Goal: Task Accomplishment & Management: Complete application form

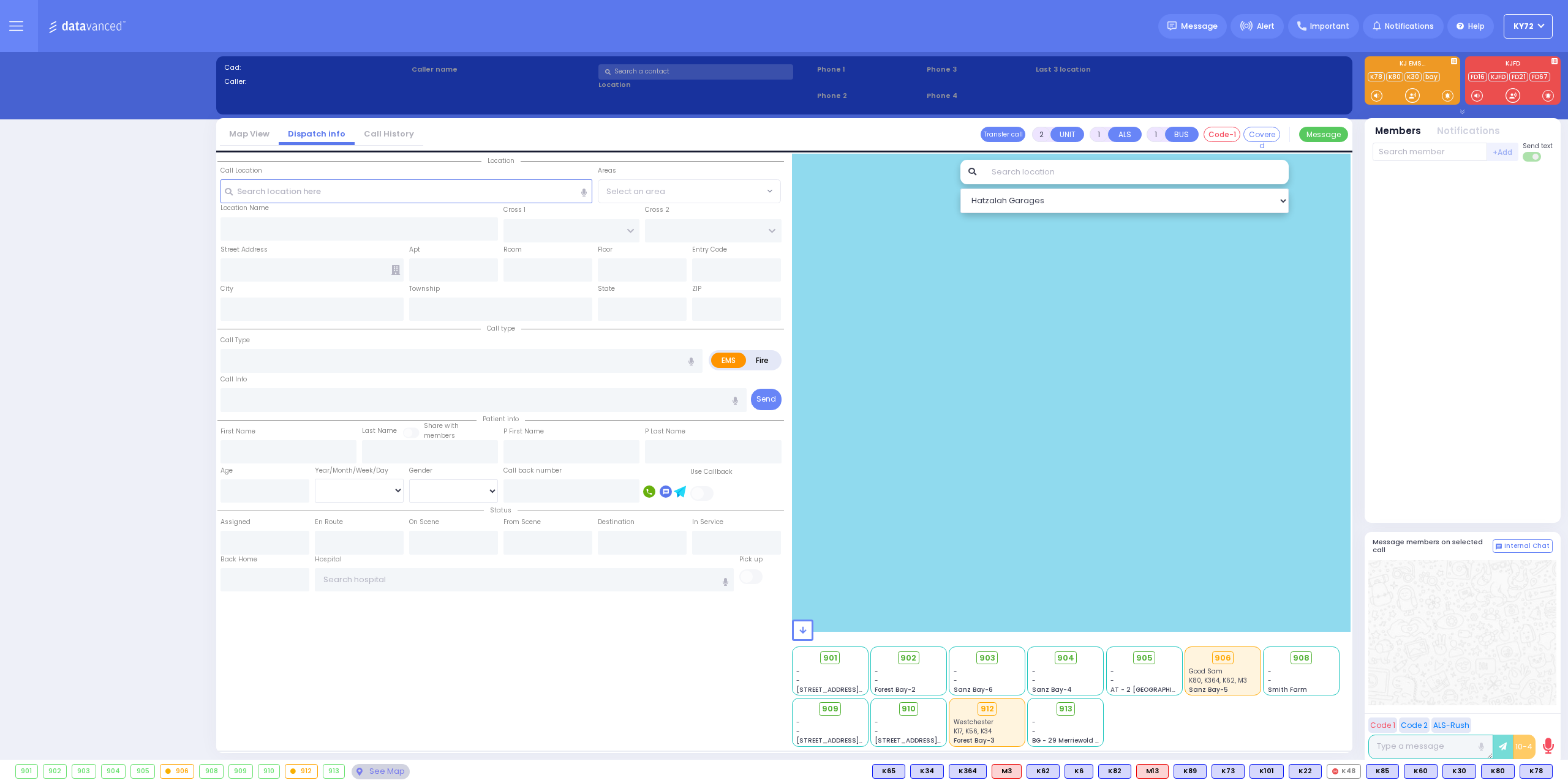
select select "10"
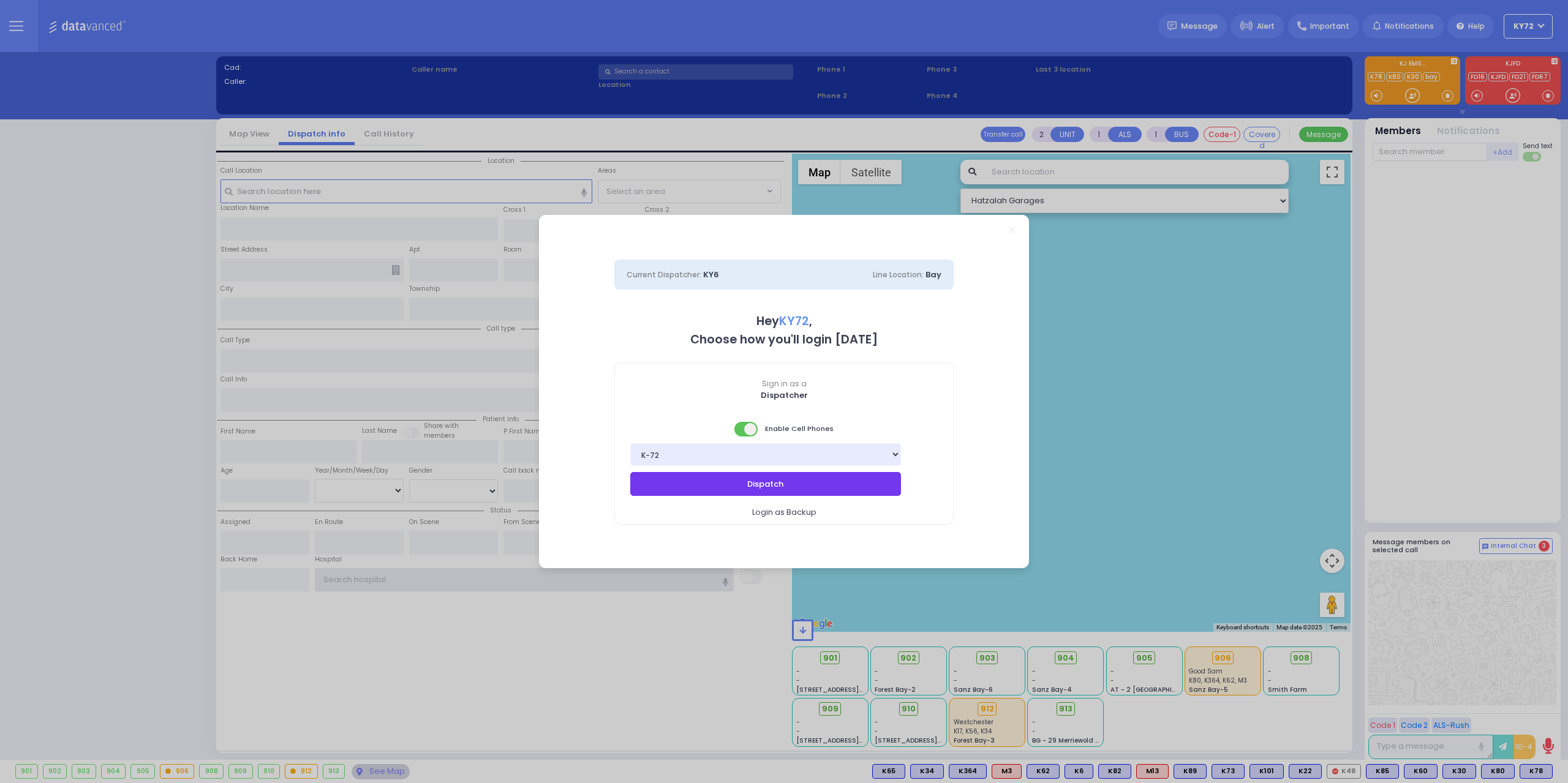
type input "KY72"
click at [837, 495] on button "Dispatch" at bounding box center [765, 484] width 271 height 23
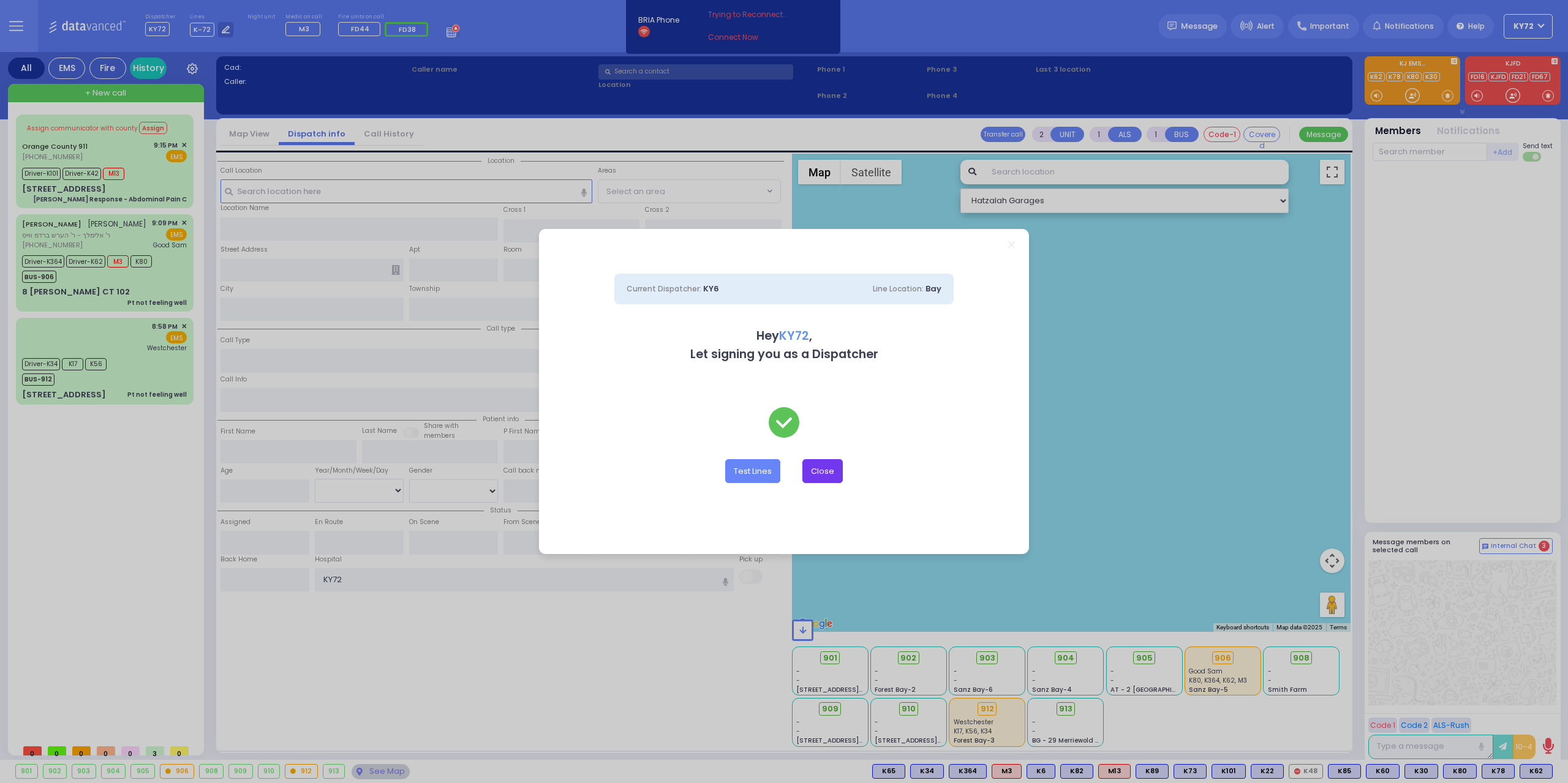
click at [833, 475] on button "Close" at bounding box center [823, 471] width 41 height 23
click at [833, 475] on div at bounding box center [1072, 393] width 559 height 478
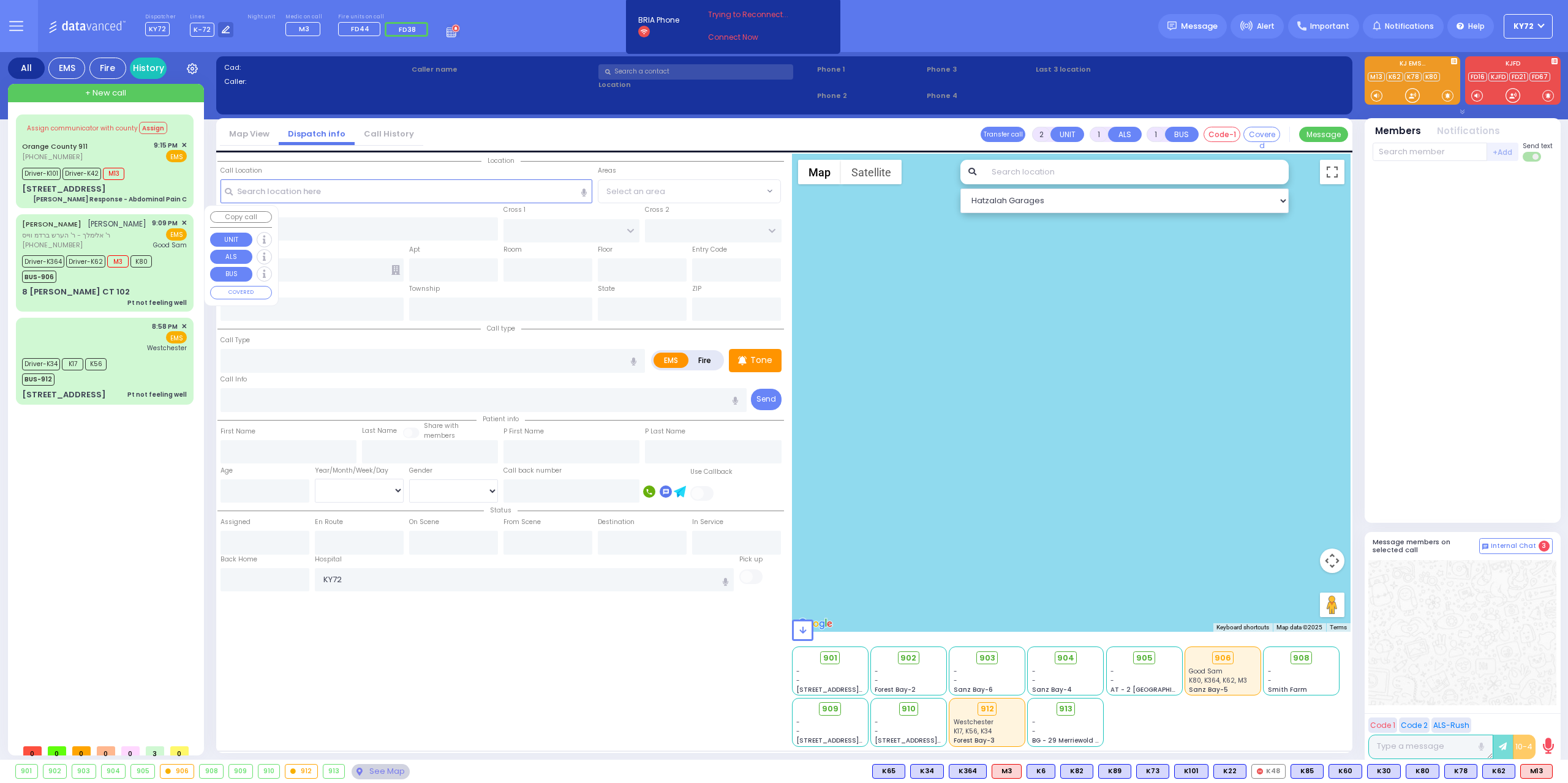
click at [168, 298] on div "Pt not feeling well" at bounding box center [157, 303] width 59 height 9
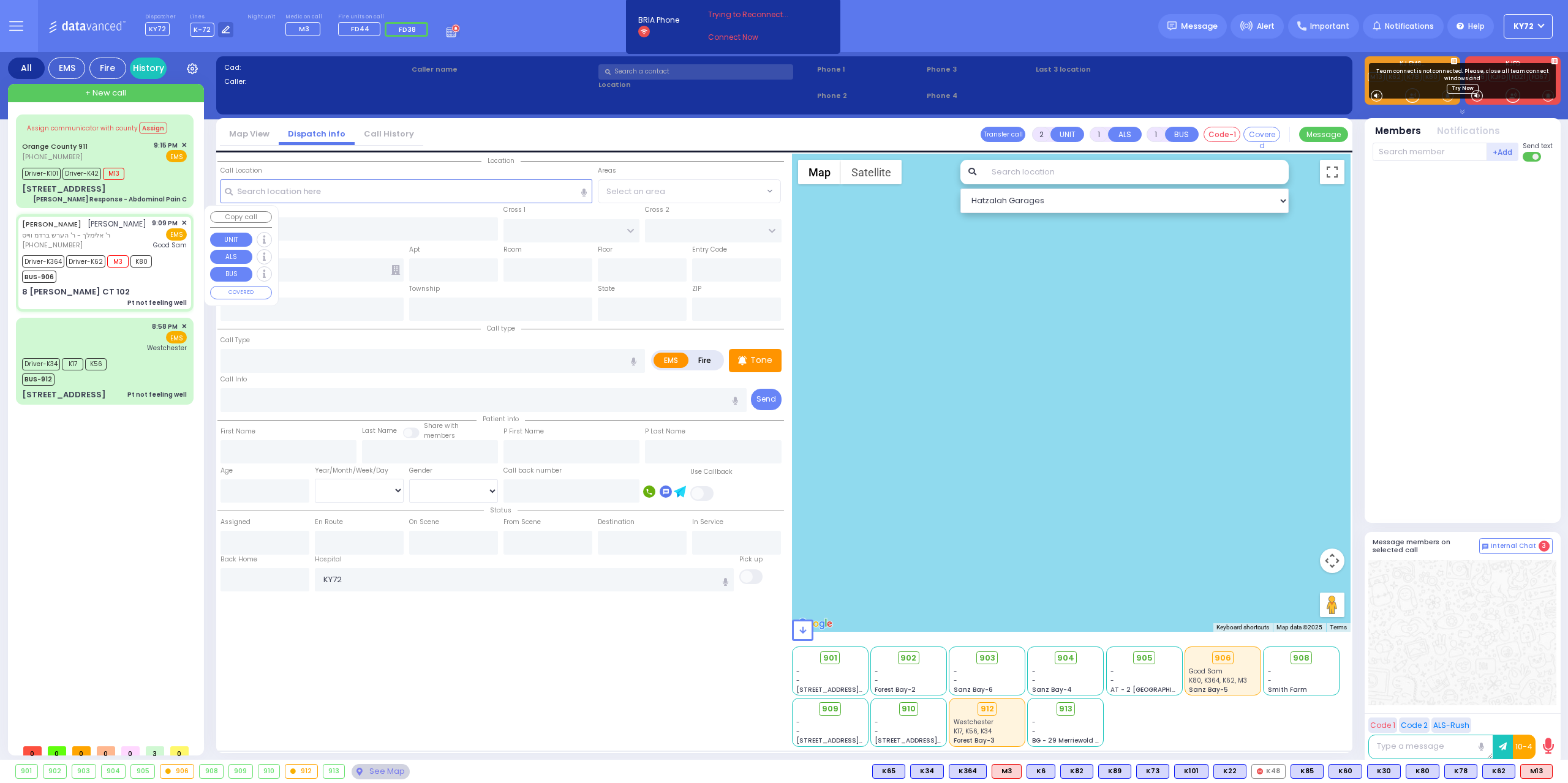
type input "6"
select select
type input "Pt not feeling well"
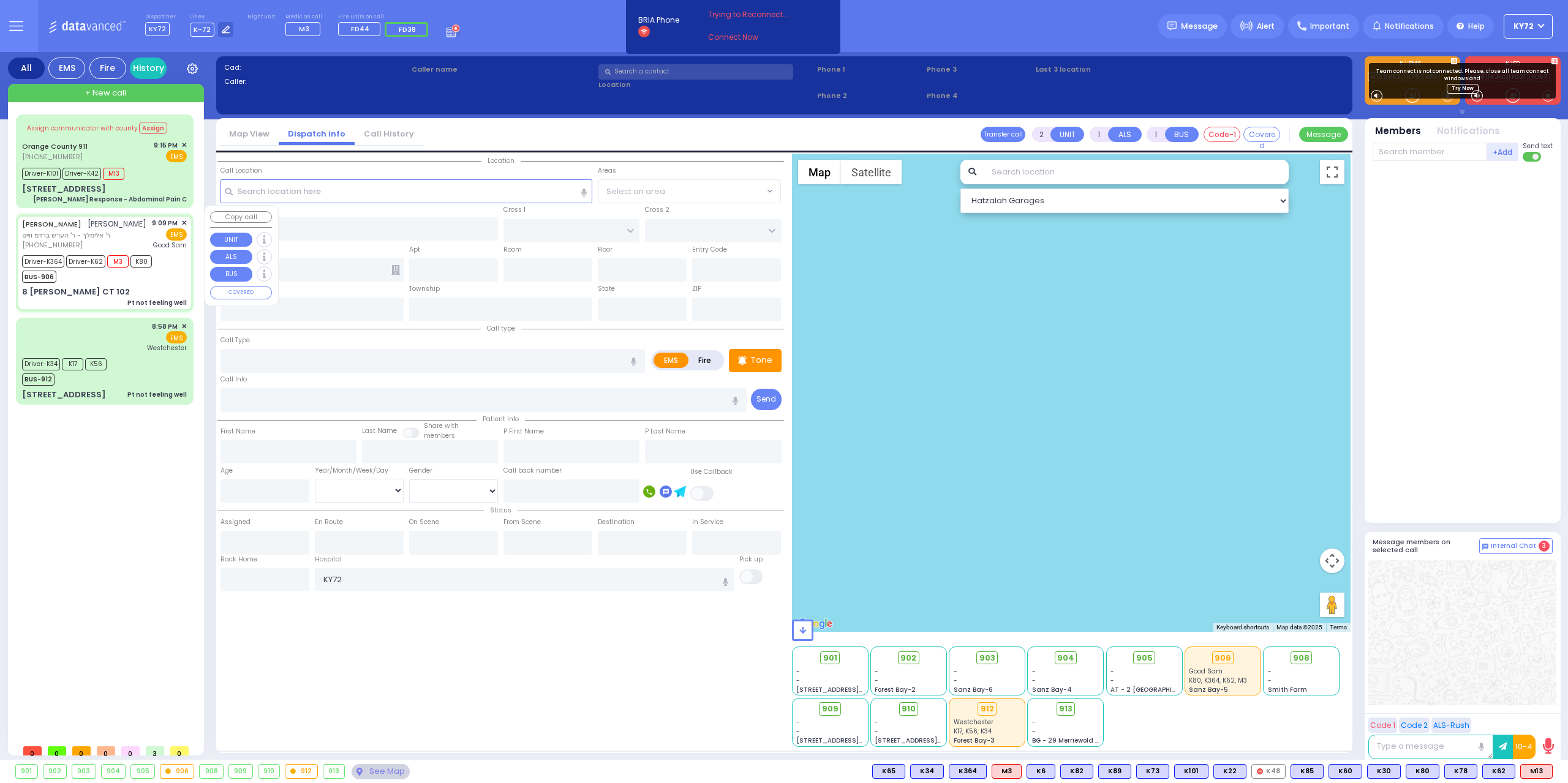
radio input "true"
type input "[PERSON_NAME]"
type input "Haim"
type input "[PERSON_NAME]"
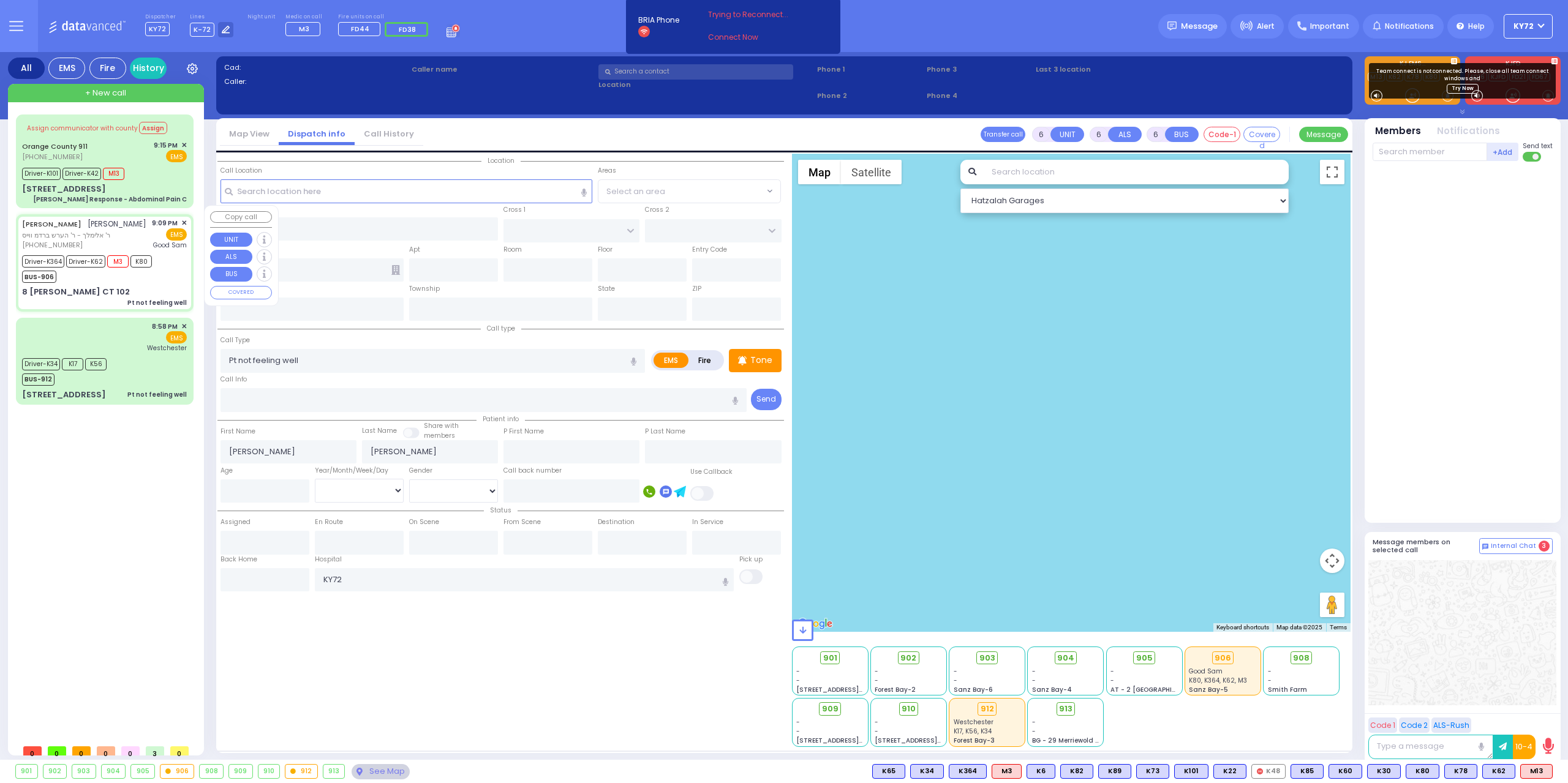
type input "52"
select select "Year"
select select "[DEMOGRAPHIC_DATA]"
type input "21:09"
type input "21:11"
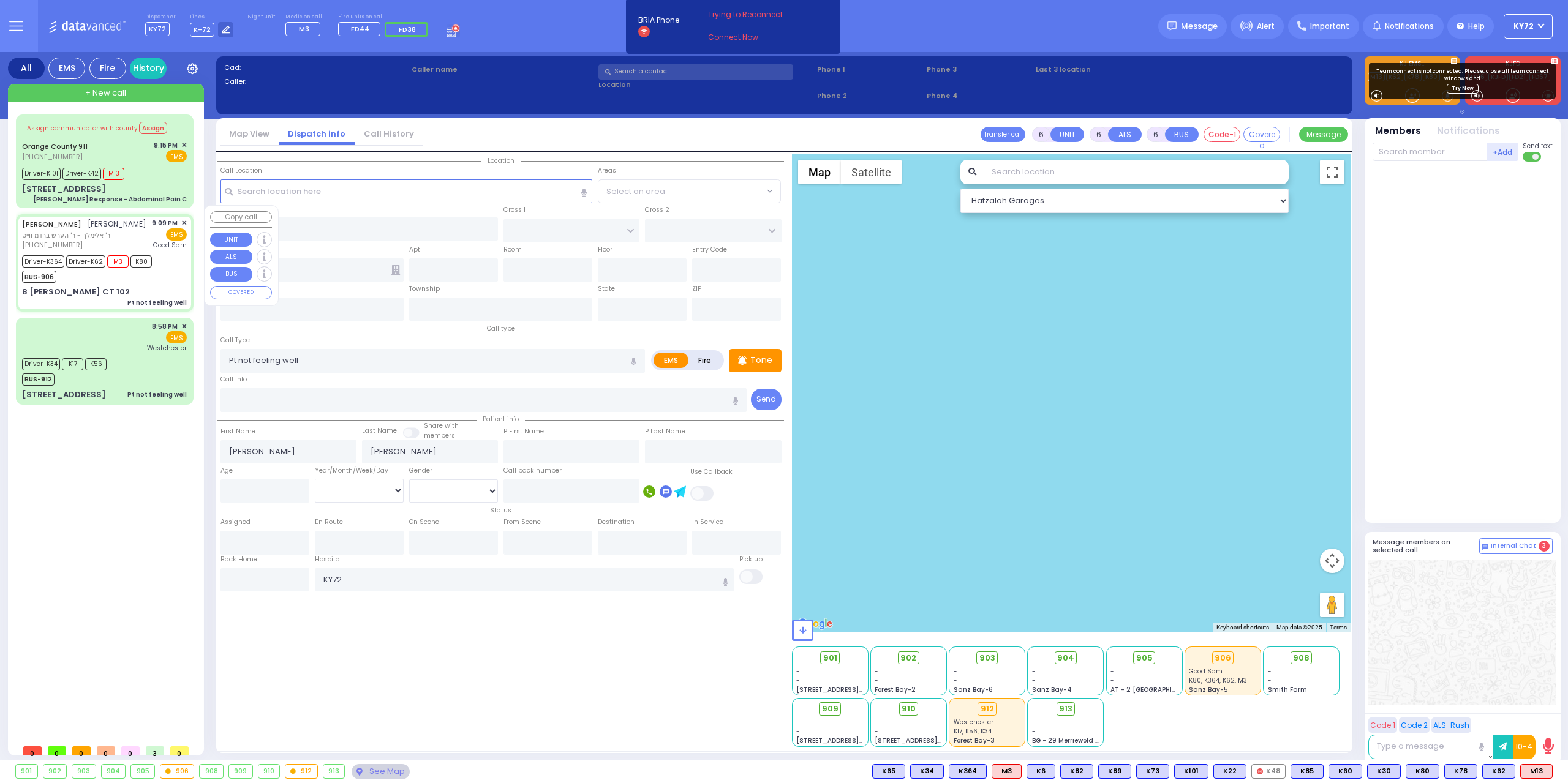
type input "21:14"
type input "21:33"
type input "22:01"
type input "22:24"
type input "[GEOGRAPHIC_DATA]"
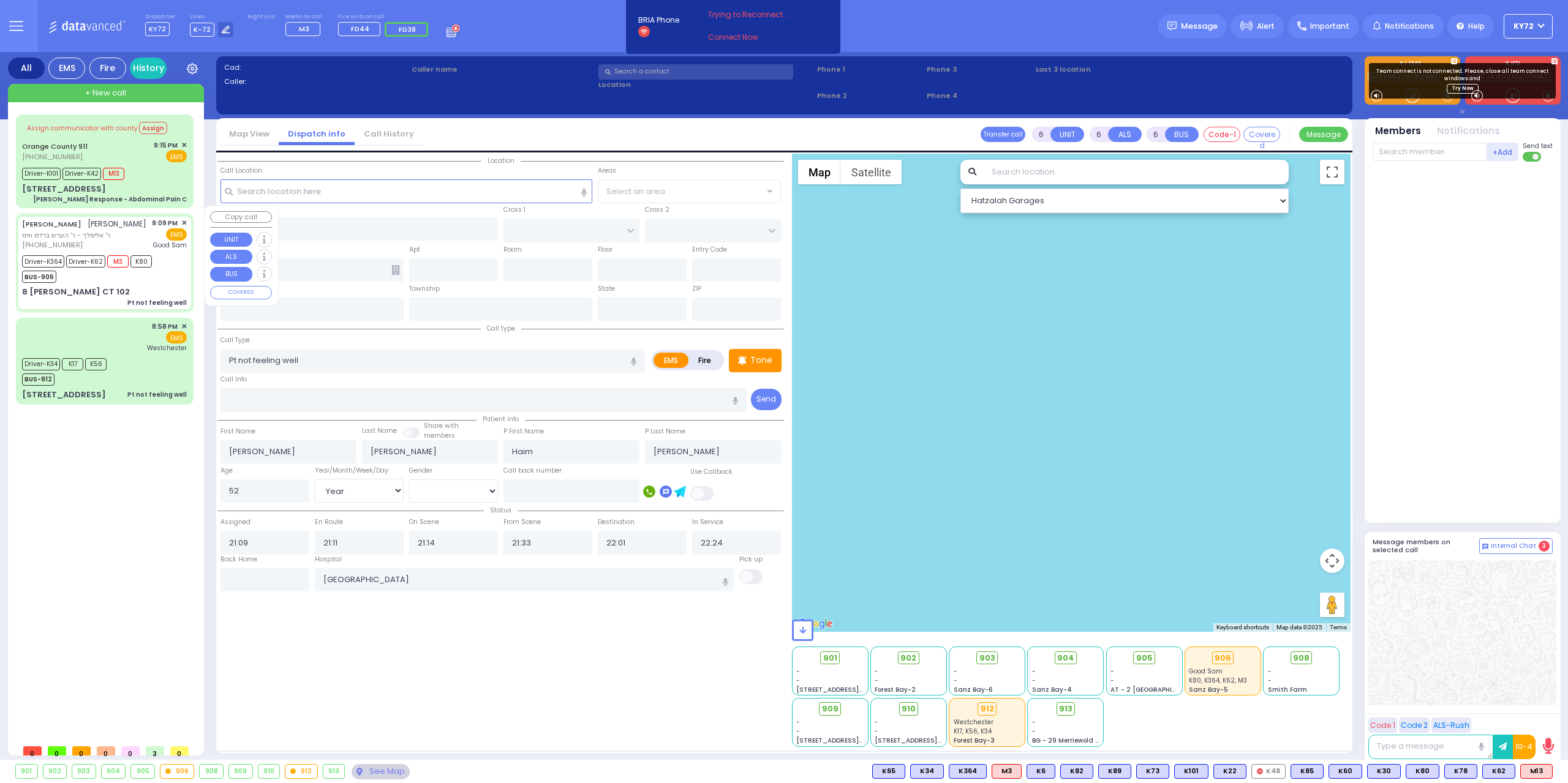
select select "Hatzalah Garages"
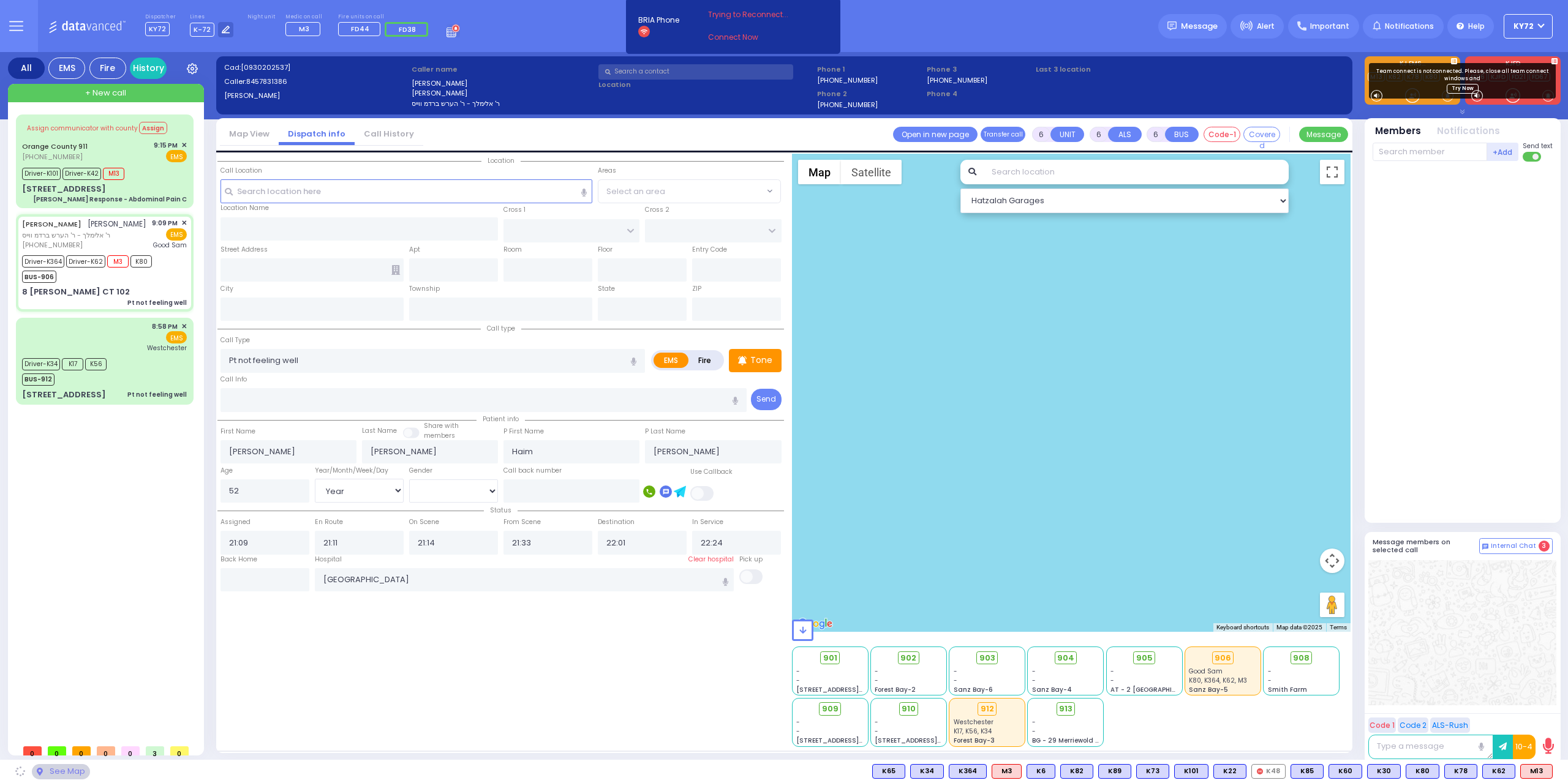
type input "ACRES RD"
type input "8 [PERSON_NAME] CT"
type input "102"
type input "Monroe"
type input "[US_STATE]"
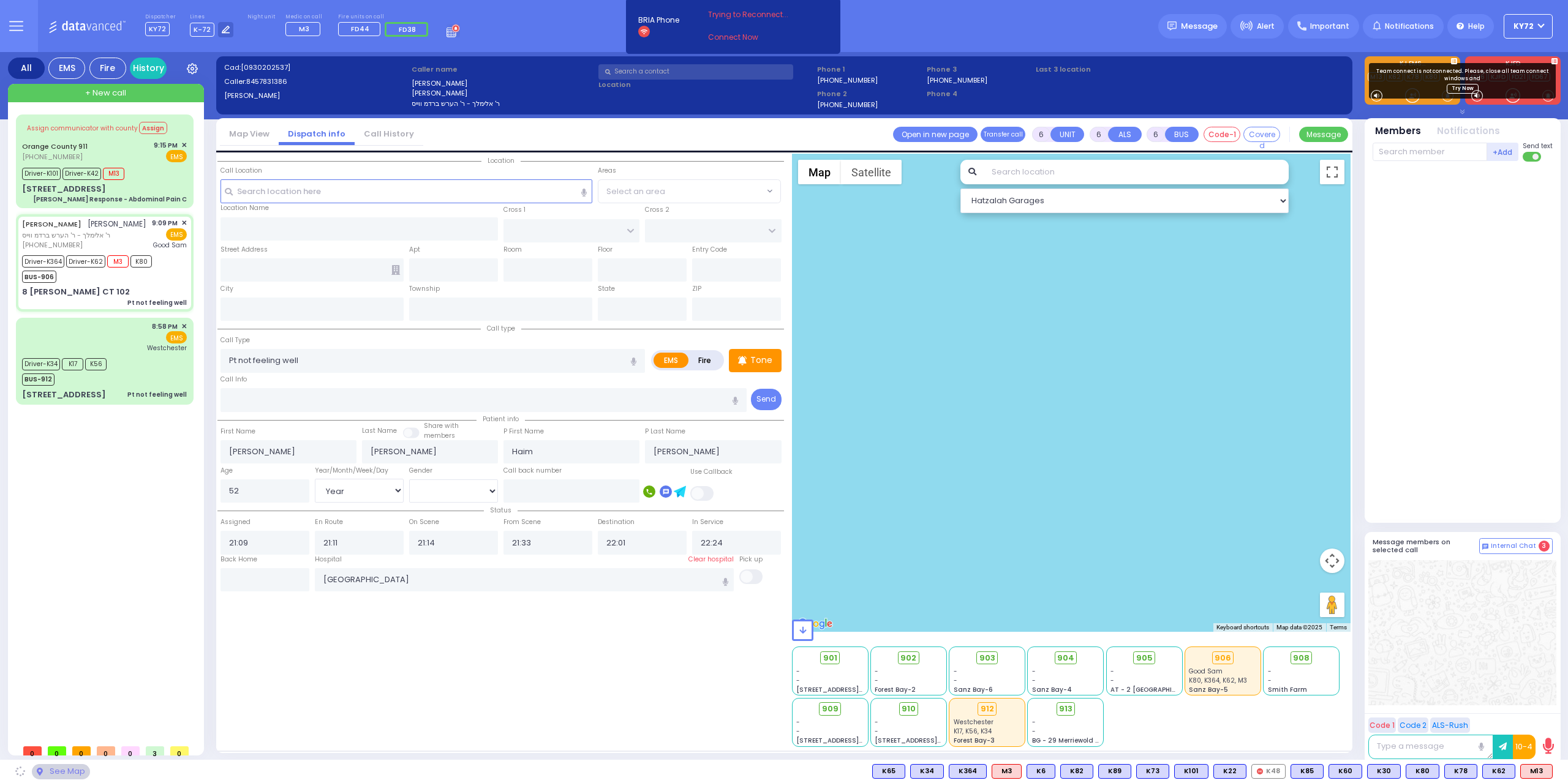
type input "10950"
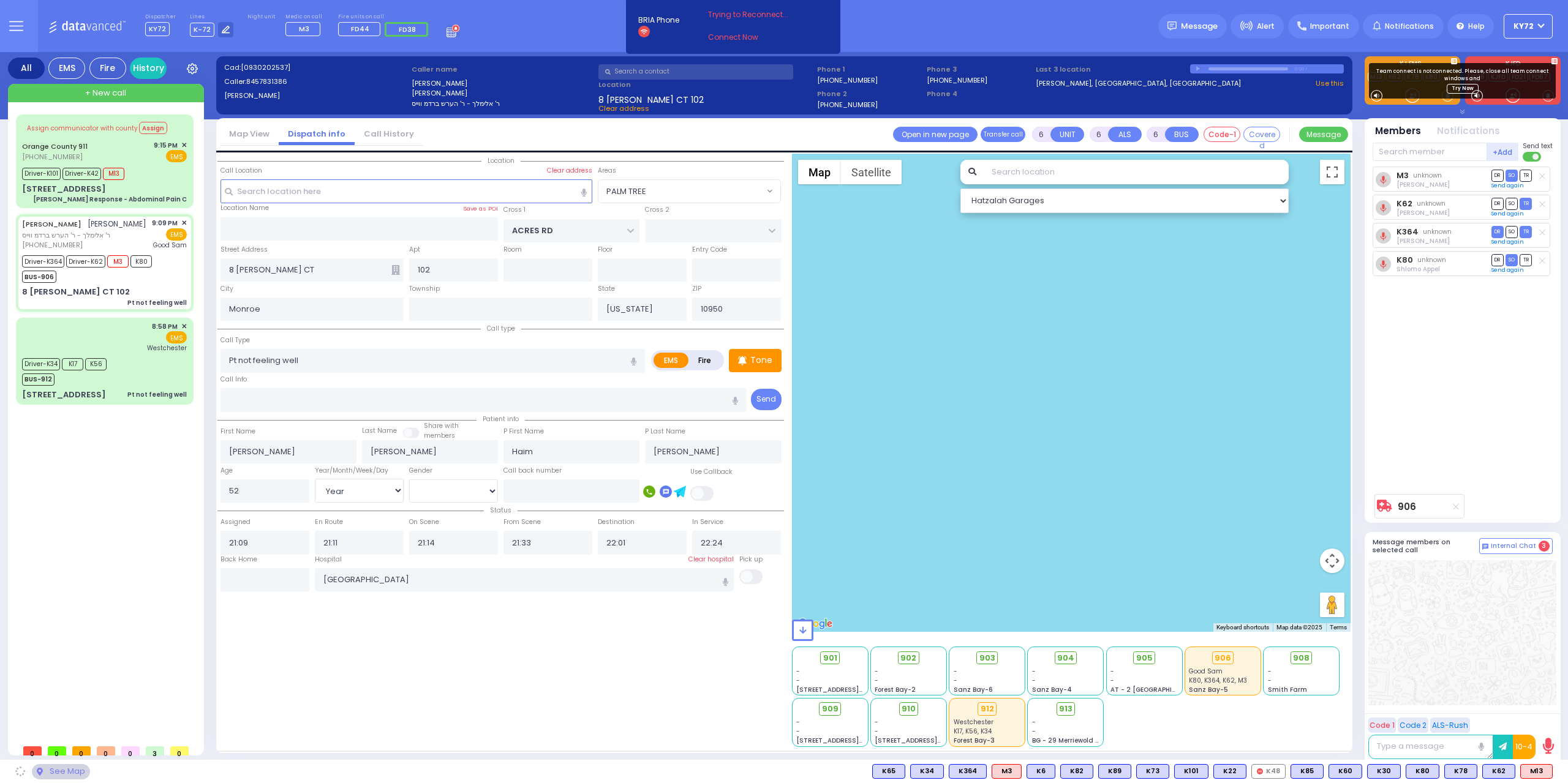
select select "PALM TREE"
click at [292, 572] on input "text" at bounding box center [265, 580] width 89 height 23
type input "23:02"
click at [293, 573] on input "23:02" at bounding box center [265, 580] width 89 height 23
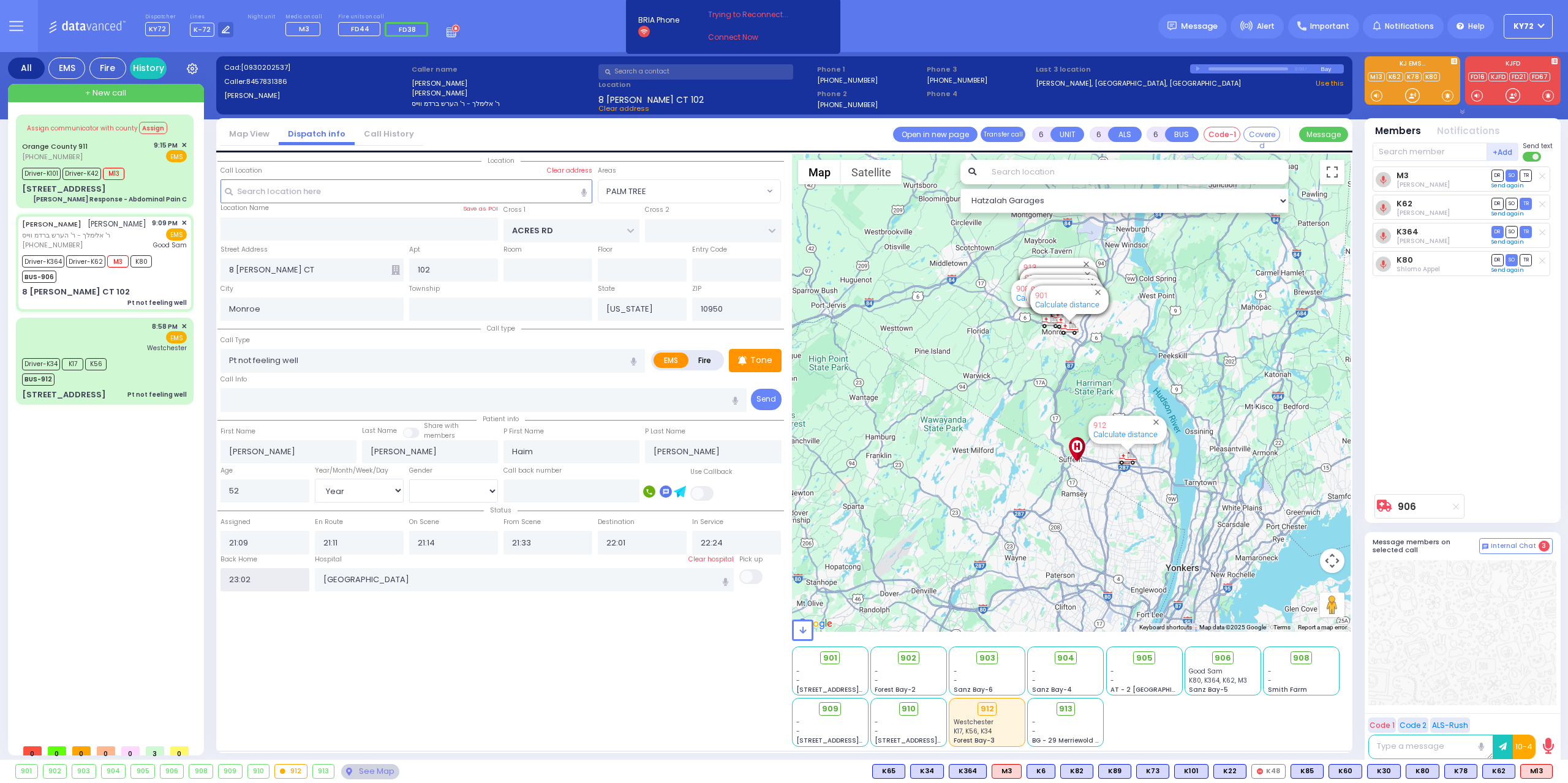
select select
radio input "true"
select select
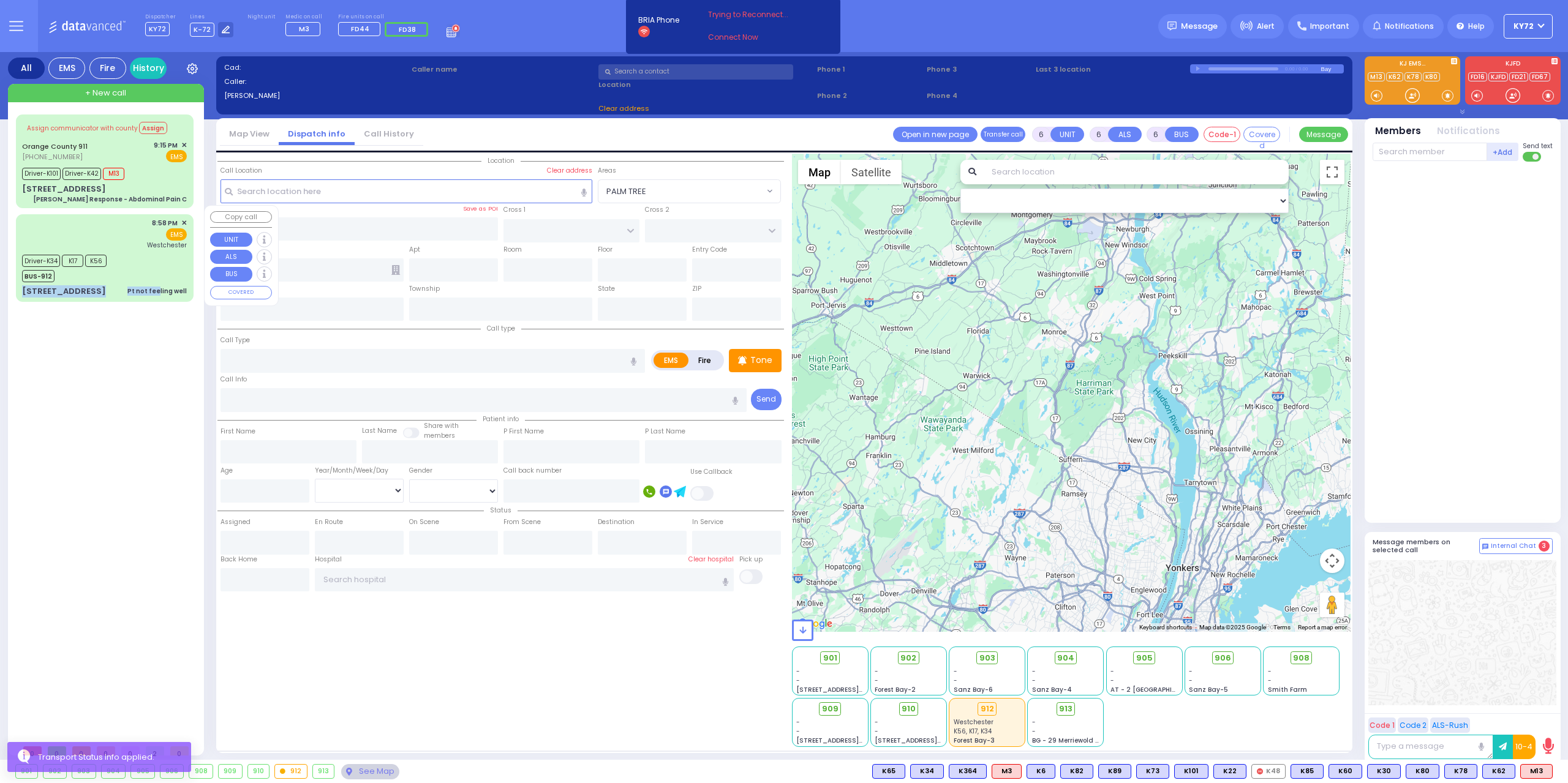
click at [159, 272] on div "8:58 PM ✕ EMS [GEOGRAPHIC_DATA]" at bounding box center [105, 258] width 173 height 83
select select
type input "Pt not feeling well"
radio input "true"
type input "Cheila"
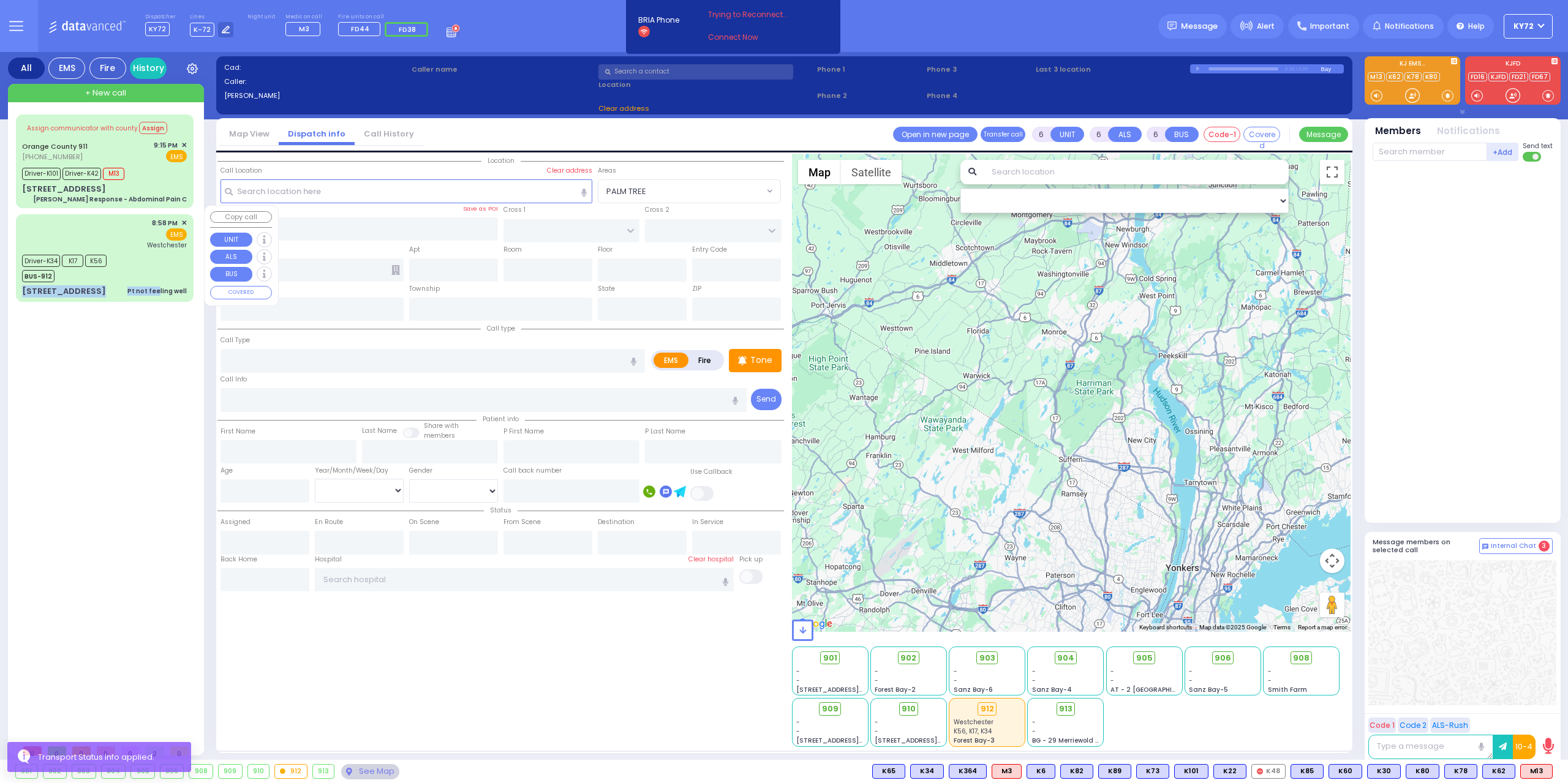
type input "[PERSON_NAME]"
type input "21"
select select "Year"
select select "[DEMOGRAPHIC_DATA]"
type input "20:58"
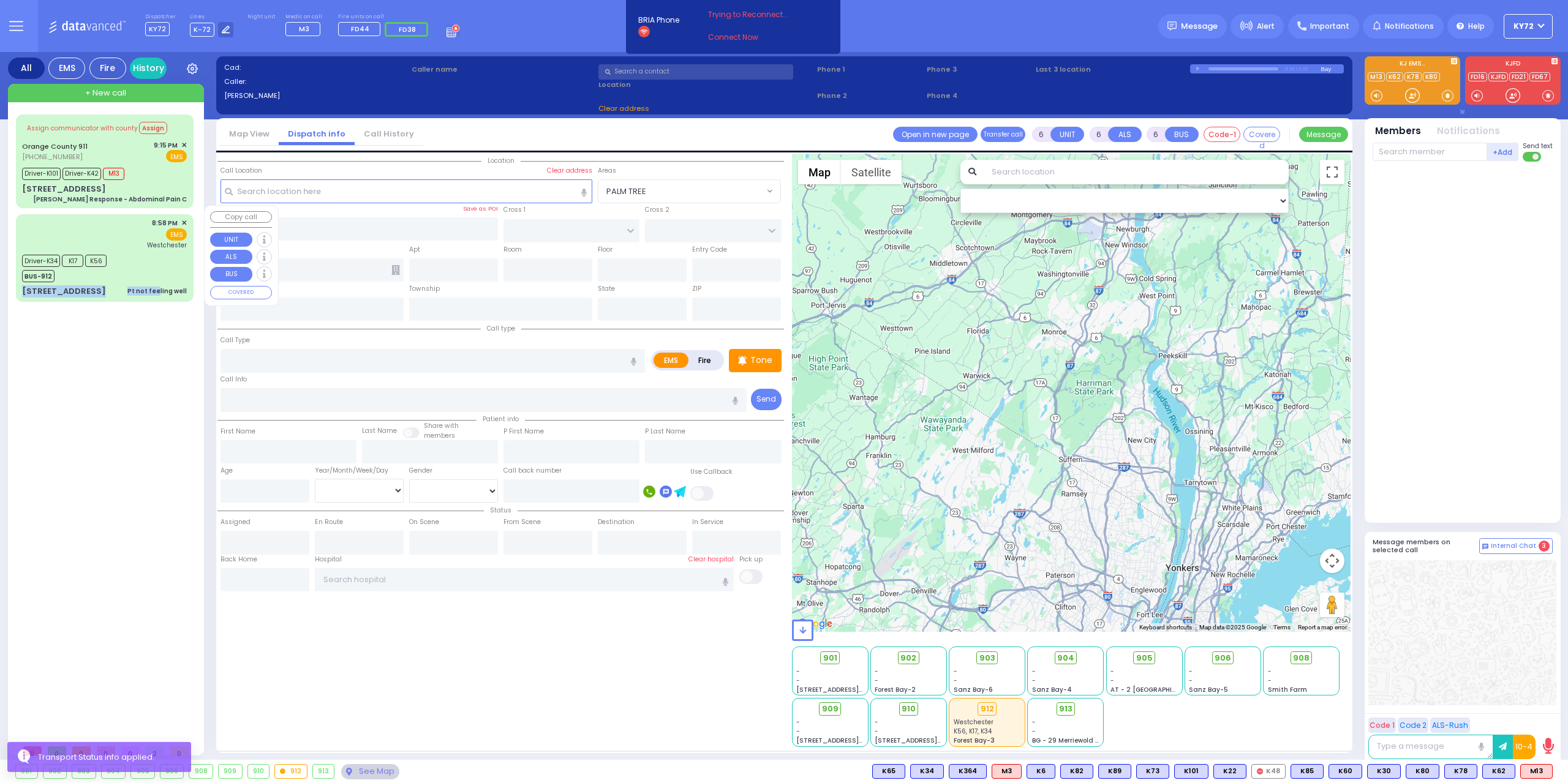
type input "20:59"
type input "21:06"
type input "21:20"
type input "22:00"
type input "23:08"
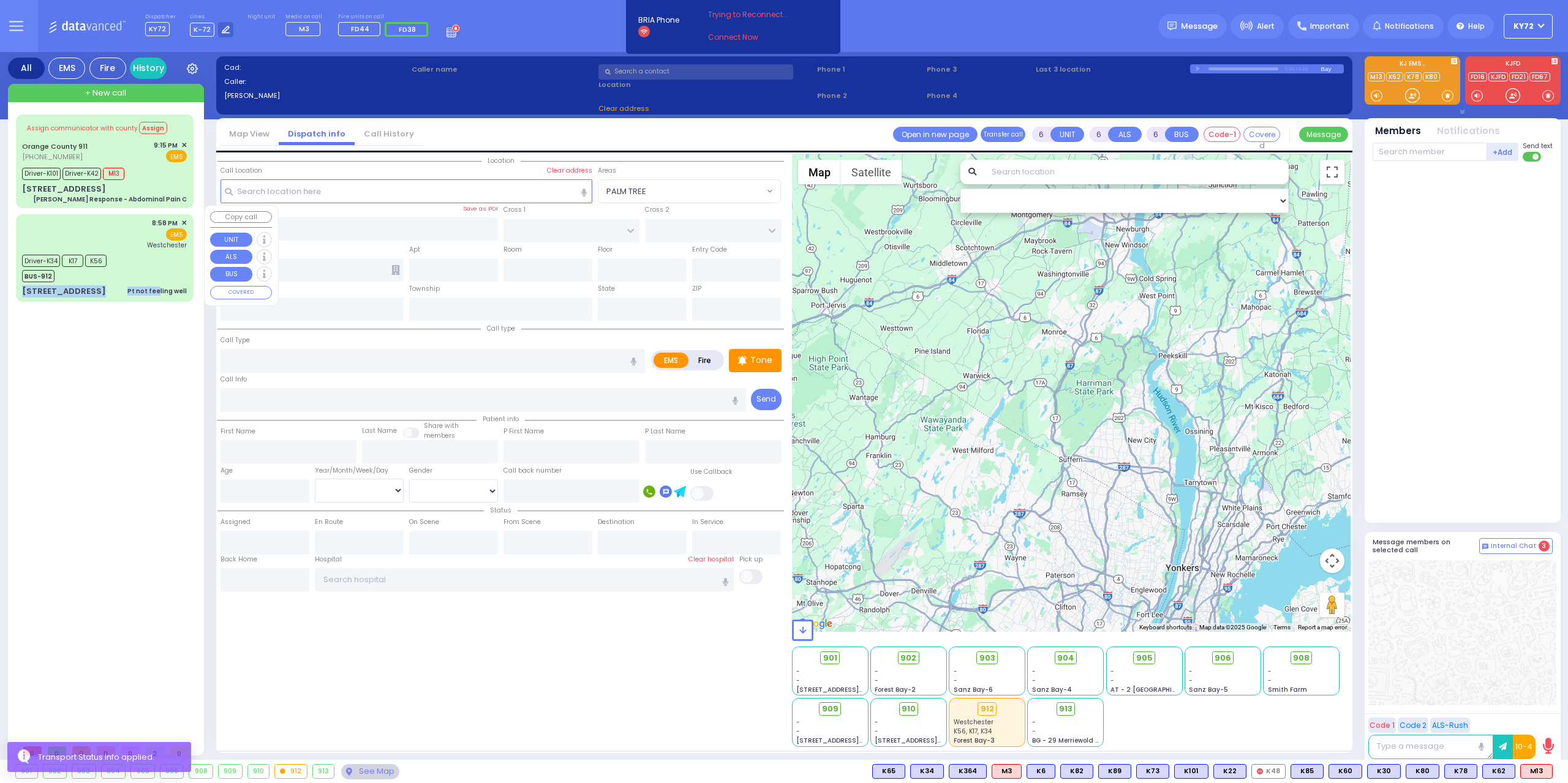
type input "[GEOGRAPHIC_DATA]-[PERSON_NAME][GEOGRAPHIC_DATA]"
select select "Hatzalah Garages"
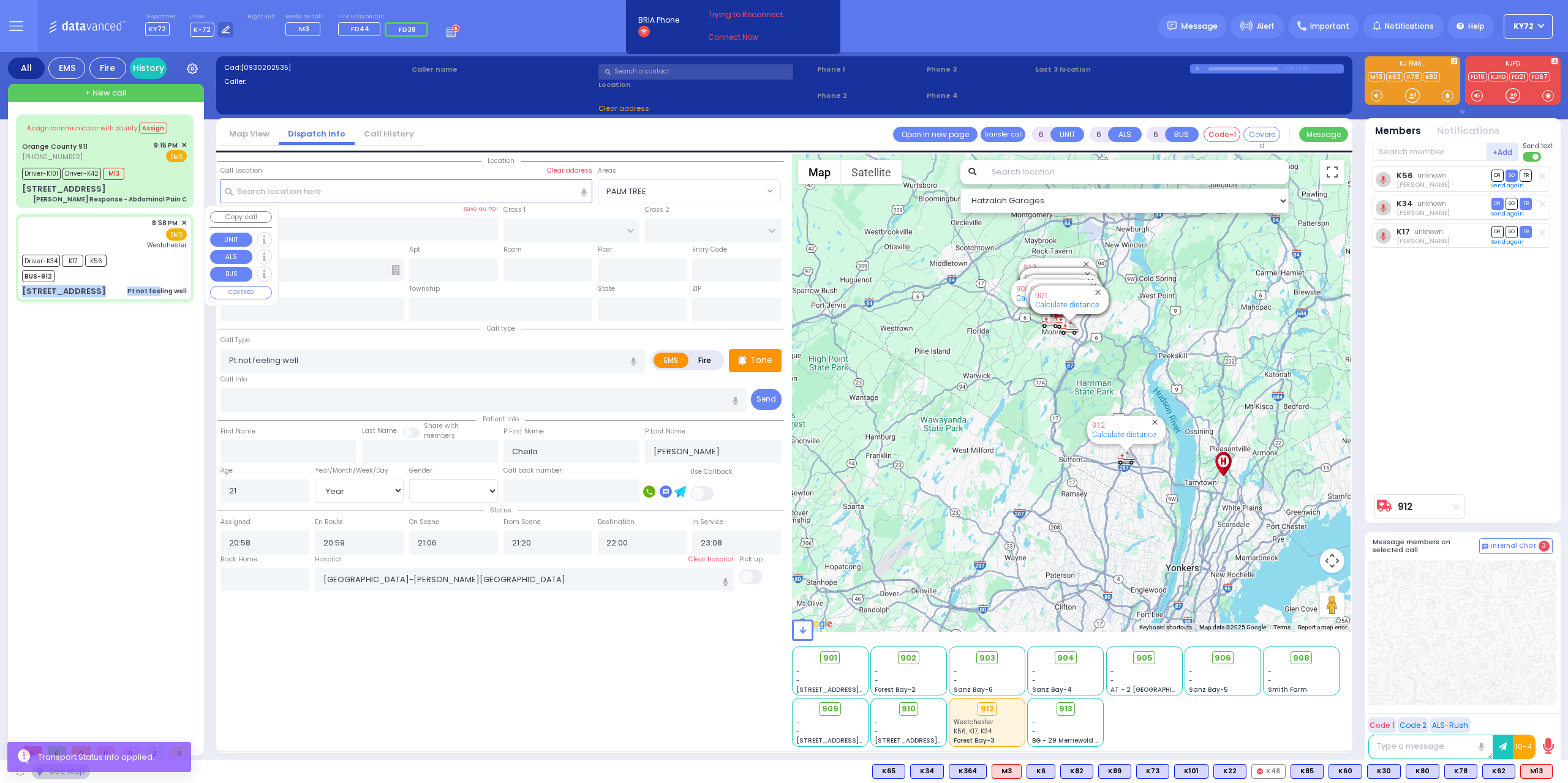
type input "PRESHBURG BLVD"
type input "[STREET_ADDRESS]"
type input "302"
type input "[PERSON_NAME]"
type input "[US_STATE]"
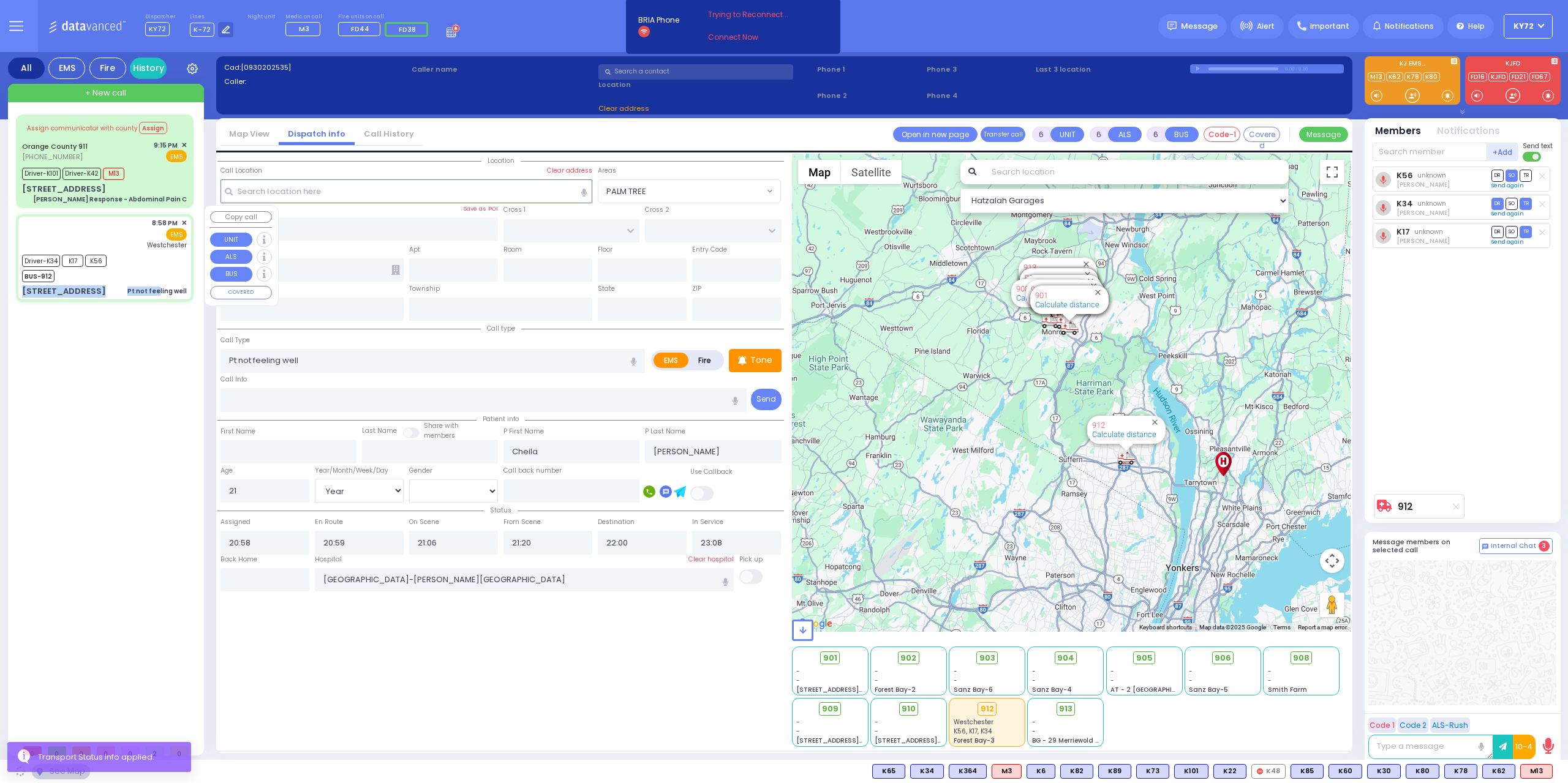
type input "10950"
select select "SECTION 2"
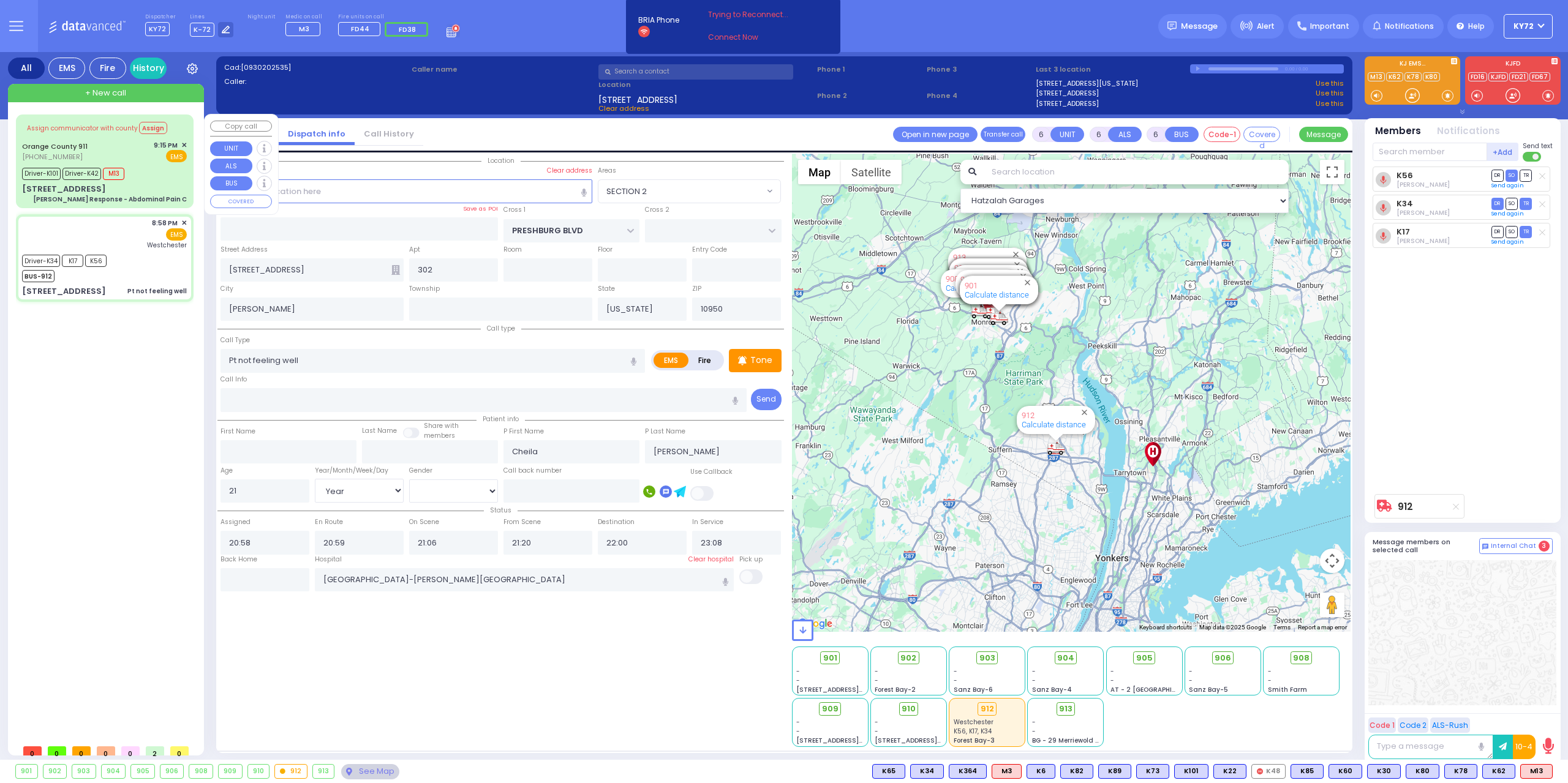
click at [145, 157] on div "Orange County 911 [PHONE_NUMBER] 9:15 PM ✕ EMS" at bounding box center [104, 151] width 165 height 23
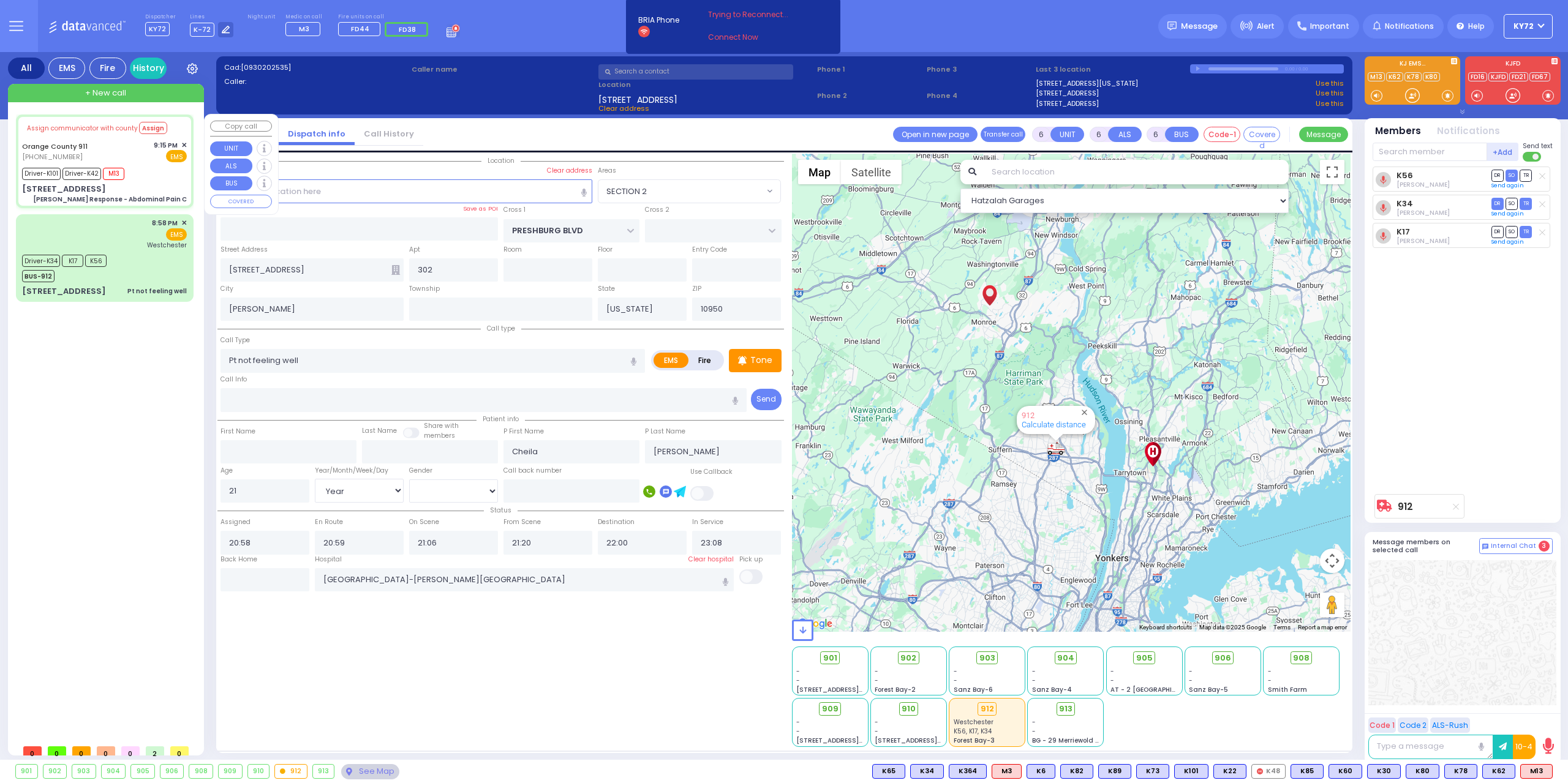
select select
type input "[PERSON_NAME] Response - Abdominal Pain C"
radio input "true"
type input "Nature: : Charlie Response - Abdominal Pain C Address: : [STREET_ADDRESS]: : [G…"
type input "Davit"
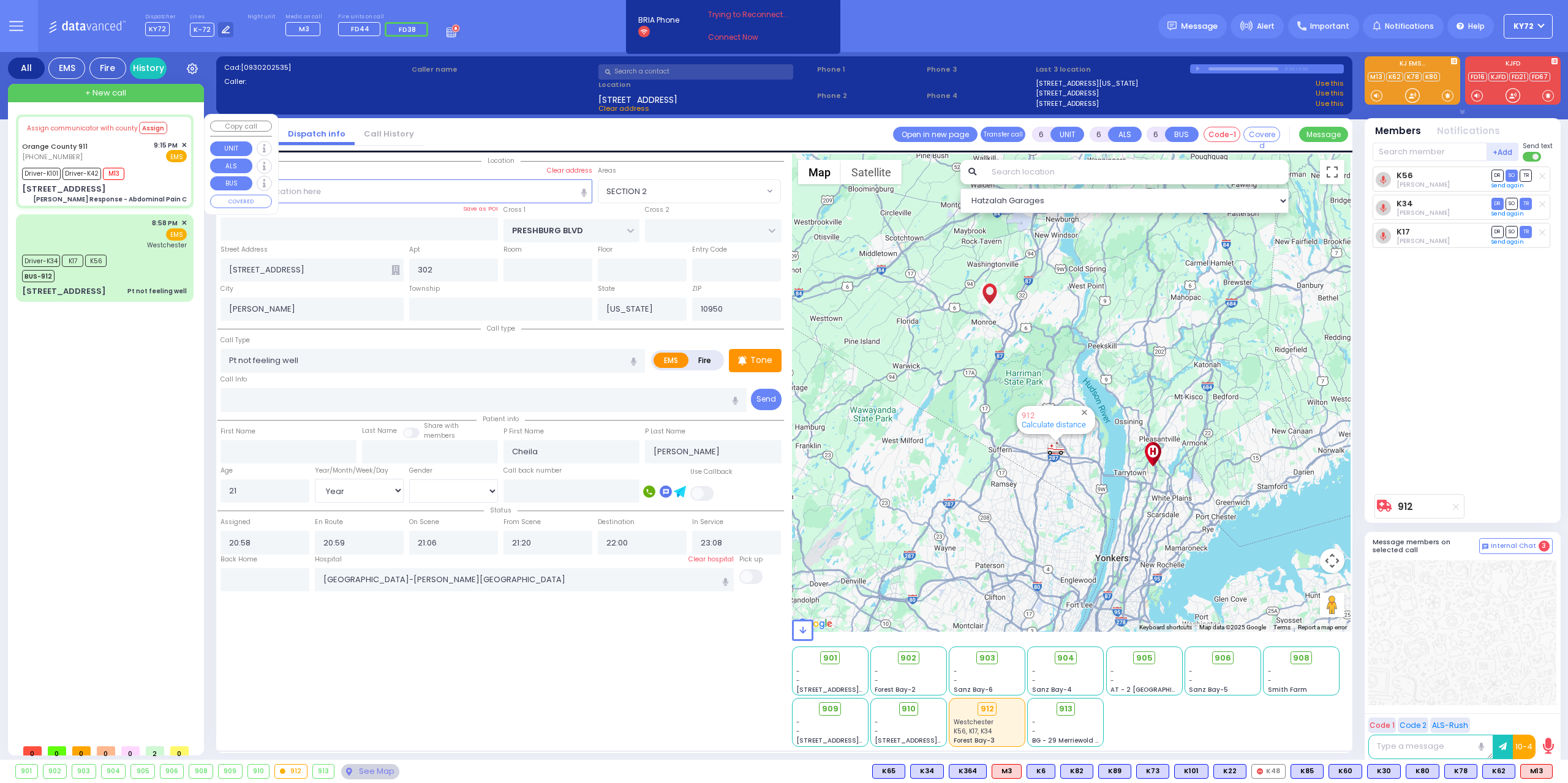
type input "Kvirtia"
type input "42"
select select "Year"
select select "[DEMOGRAPHIC_DATA]"
type input "21:19"
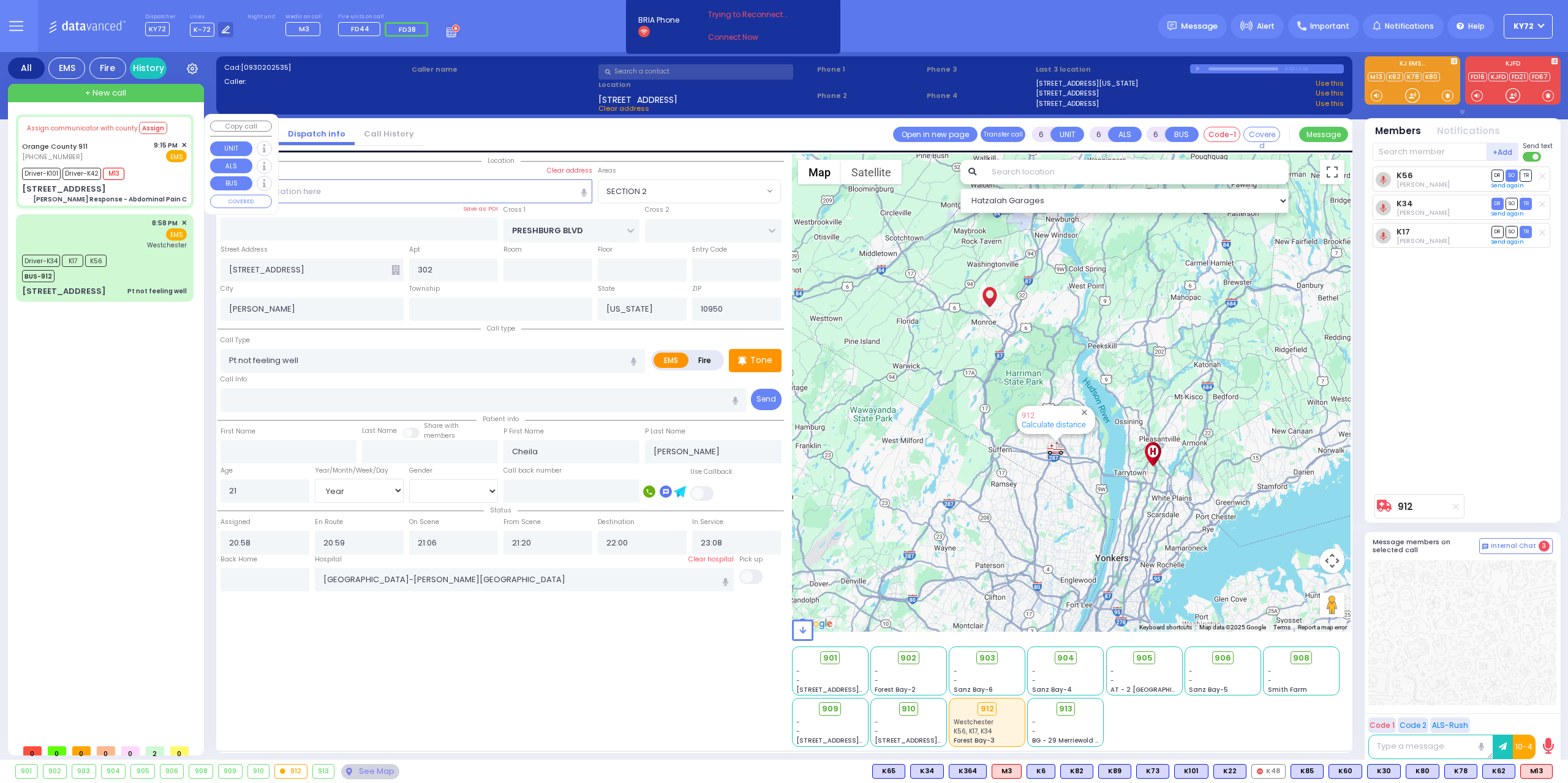
type input "21:19"
type input "21:29"
type input "21:40"
type input "22:10"
type input "22:19"
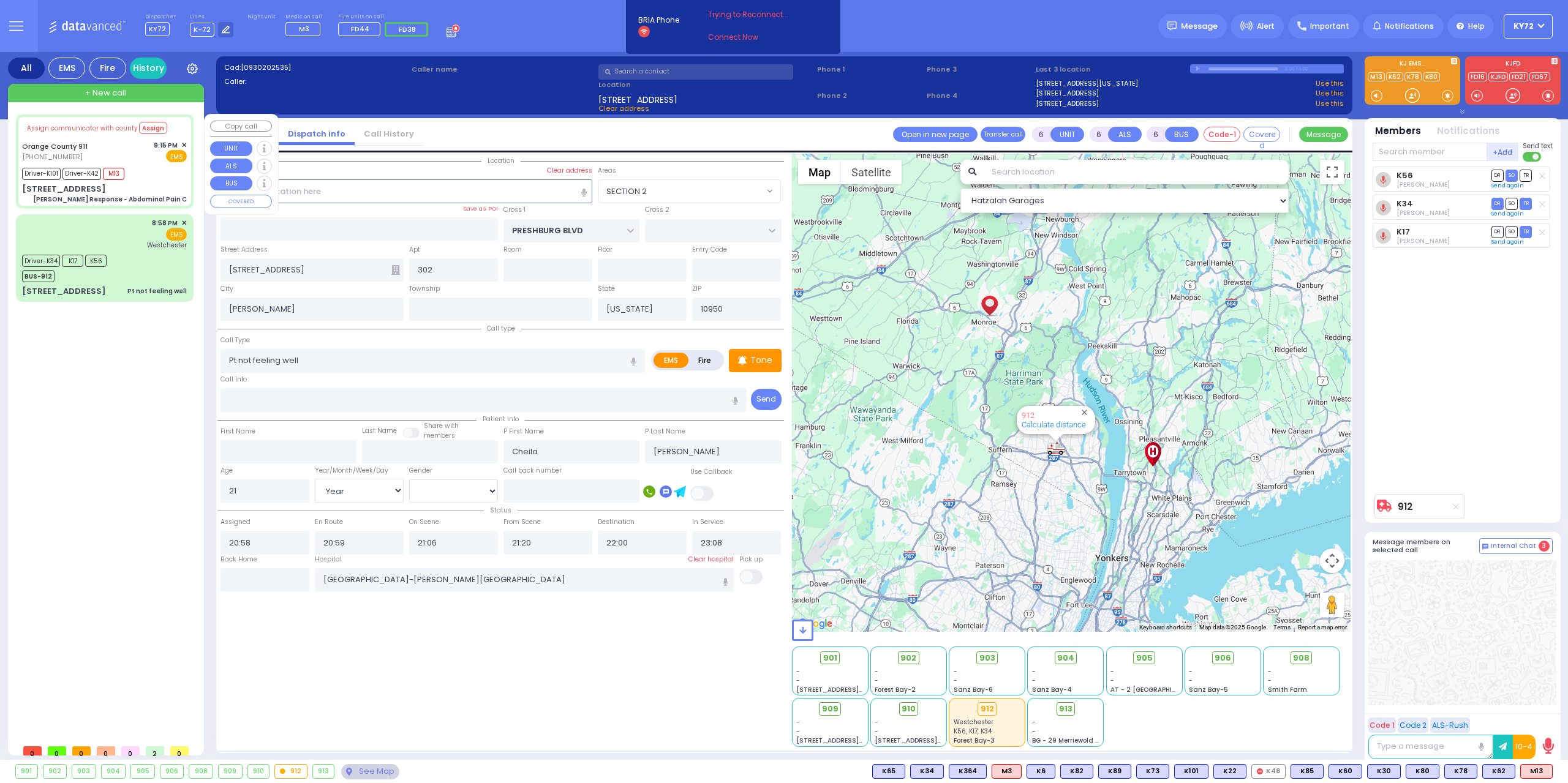
type input "[GEOGRAPHIC_DATA] [STREET_ADDRESS]"
select select "Hatzalah Garages"
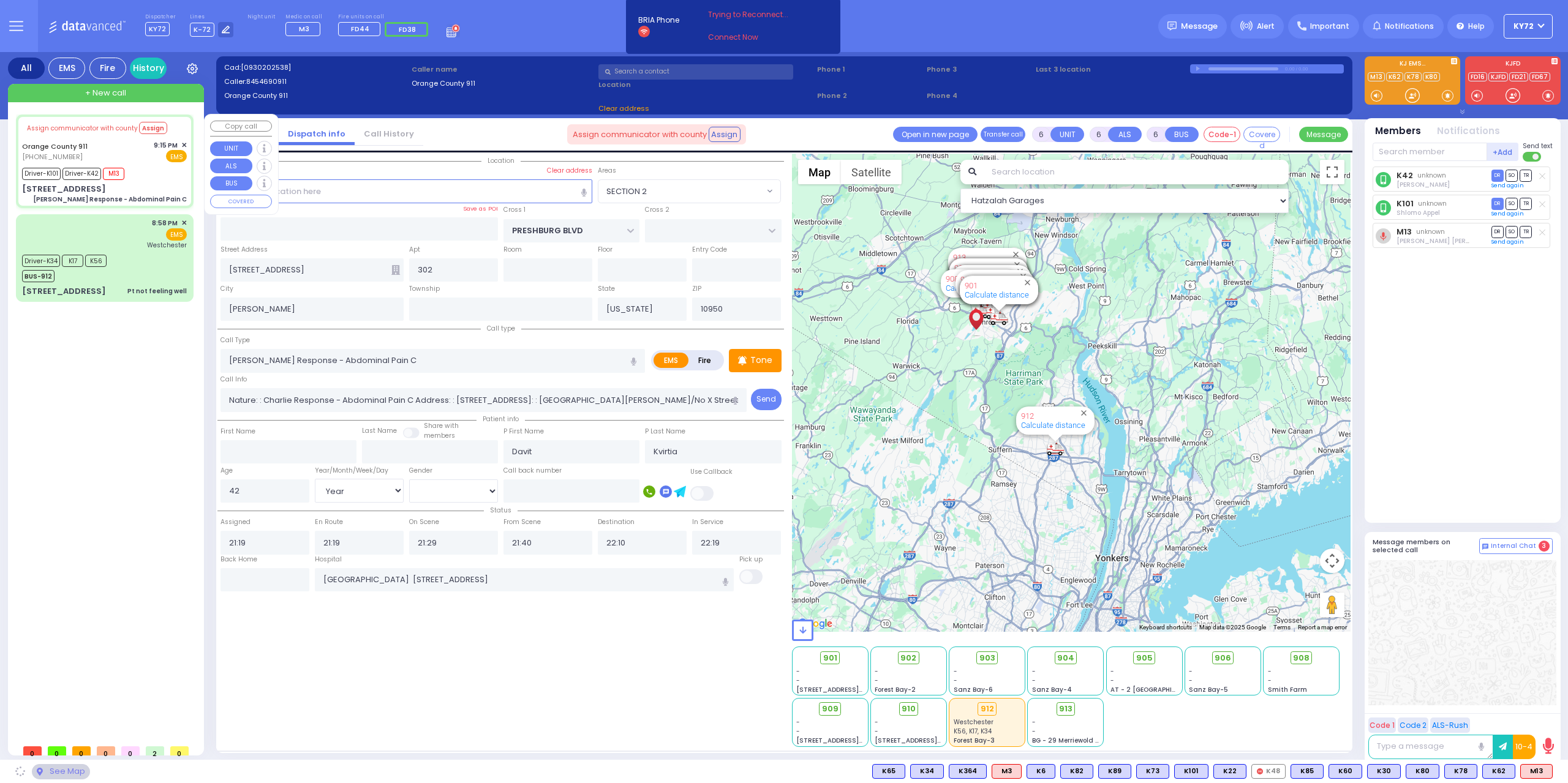
type input "[STREET_ADDRESS]"
type input "Monroe"
